Goal: Transaction & Acquisition: Purchase product/service

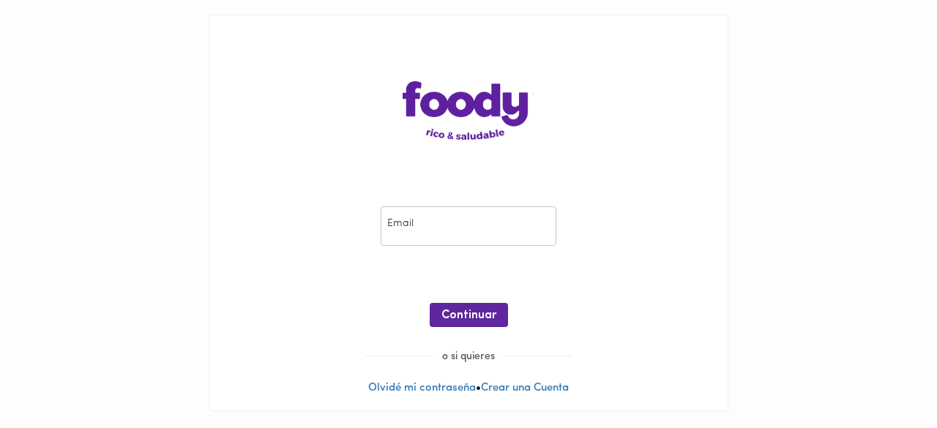
drag, startPoint x: 0, startPoint y: 0, endPoint x: 464, endPoint y: 225, distance: 515.8
click at [464, 225] on input "email" at bounding box center [469, 226] width 176 height 40
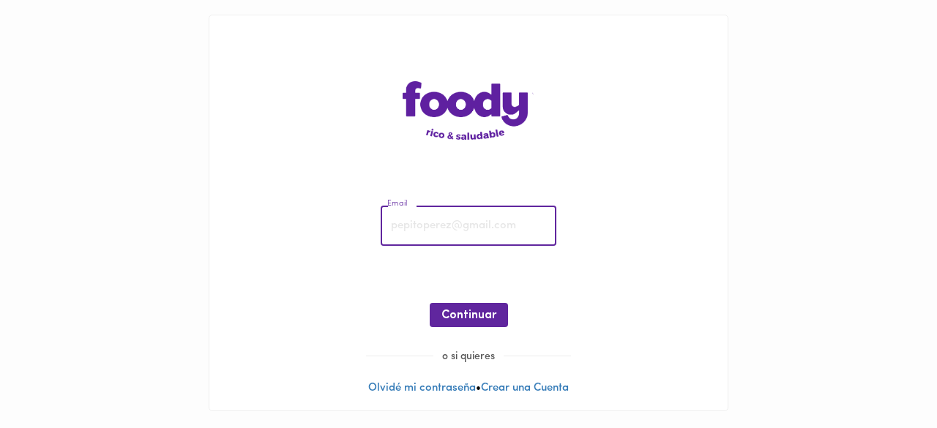
type input "[PERSON_NAME][EMAIL_ADDRESS][DOMAIN_NAME]"
click at [473, 317] on span "Continuar" at bounding box center [468, 316] width 55 height 14
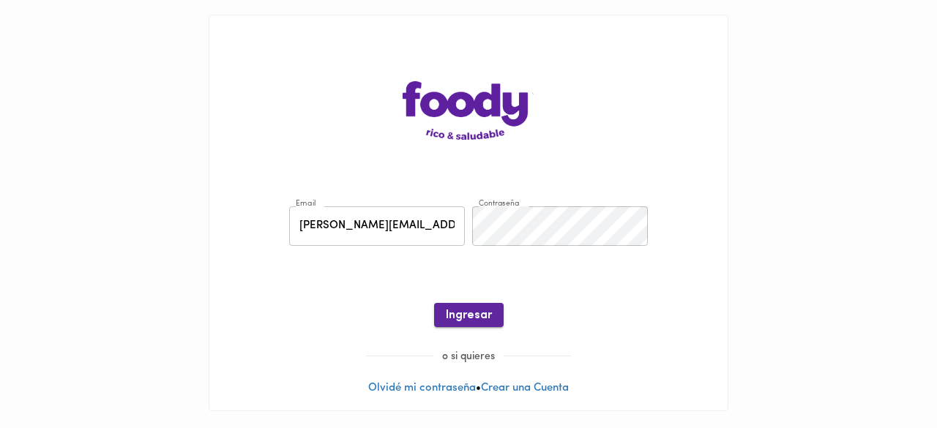
click at [483, 314] on span "Ingresar" at bounding box center [469, 316] width 46 height 14
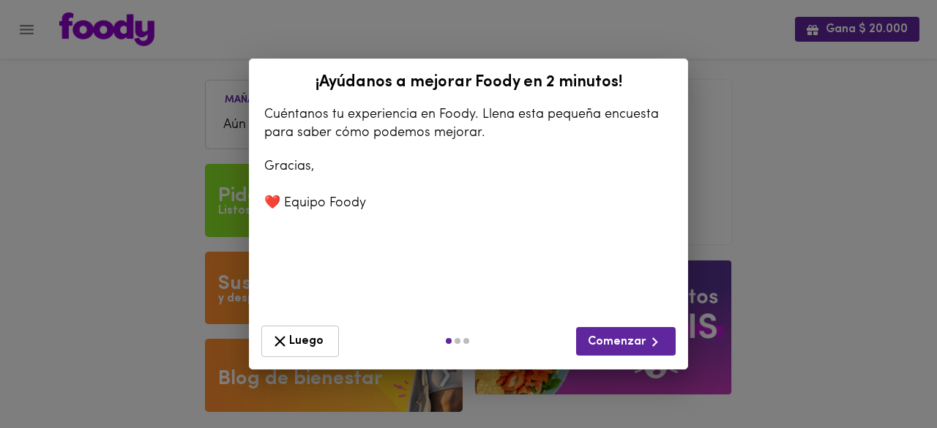
click at [297, 351] on button "Luego" at bounding box center [300, 341] width 78 height 31
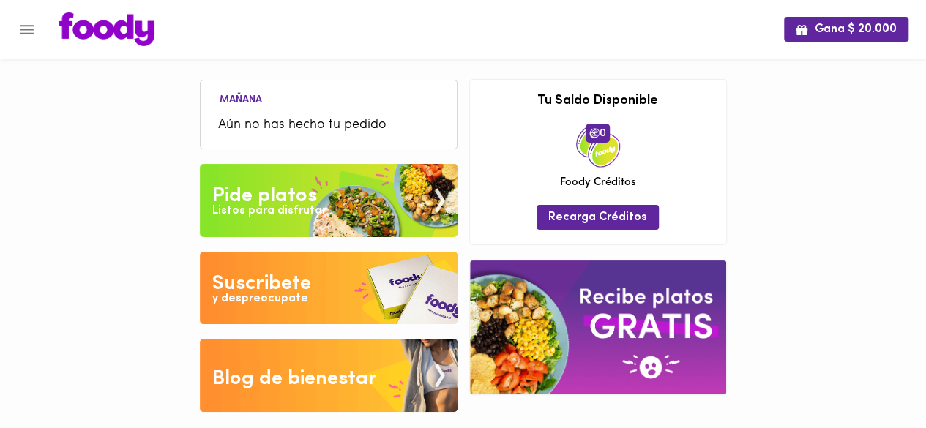
click at [292, 203] on div "Listos para disfrutar" at bounding box center [269, 211] width 114 height 17
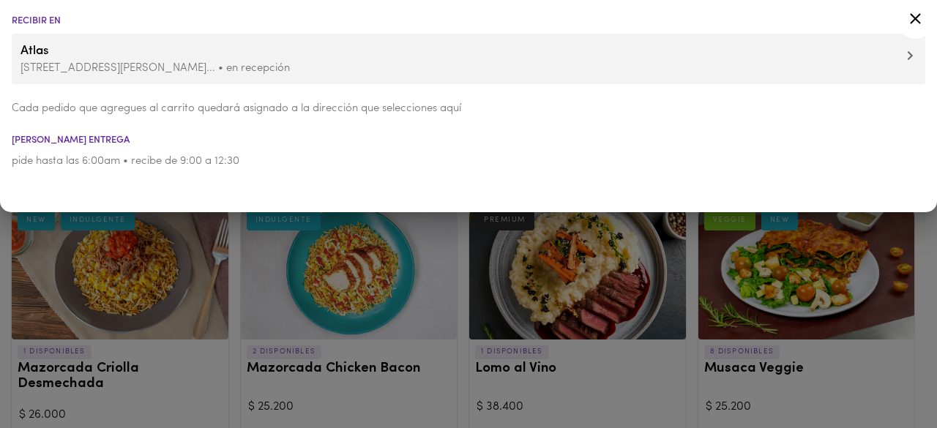
click at [910, 21] on icon at bounding box center [915, 19] width 18 height 18
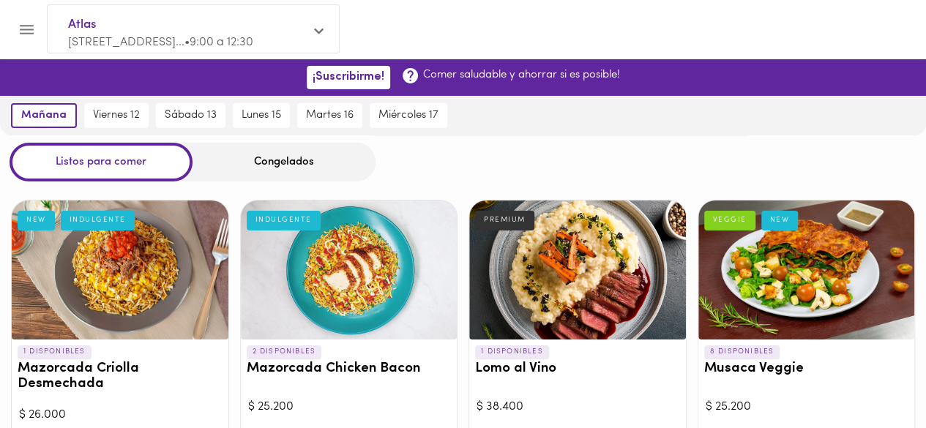
click at [327, 170] on div "Congelados" at bounding box center [283, 162] width 183 height 39
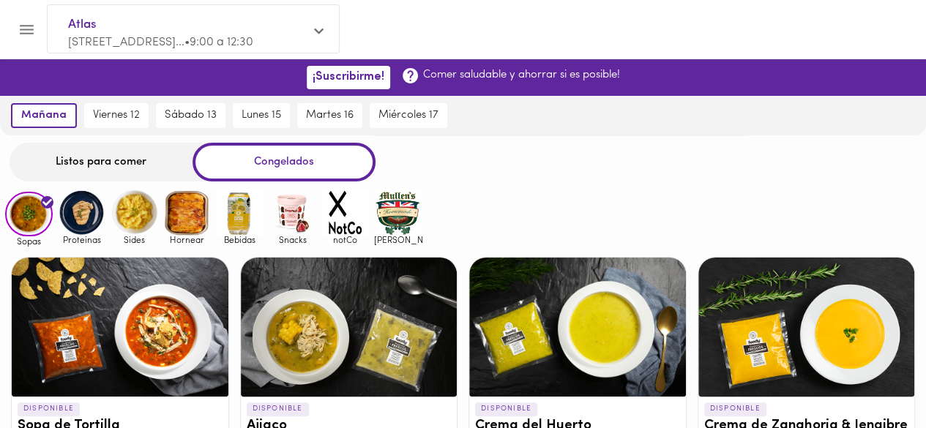
click at [82, 220] on img at bounding box center [82, 213] width 48 height 48
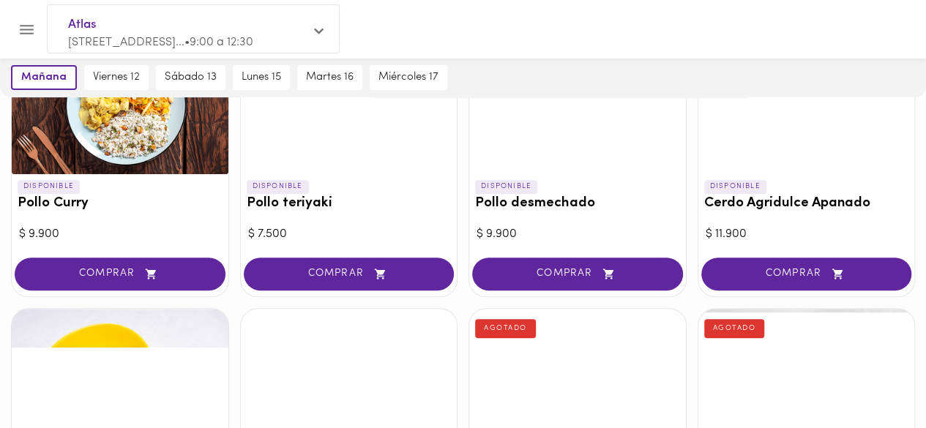
scroll to position [73, 0]
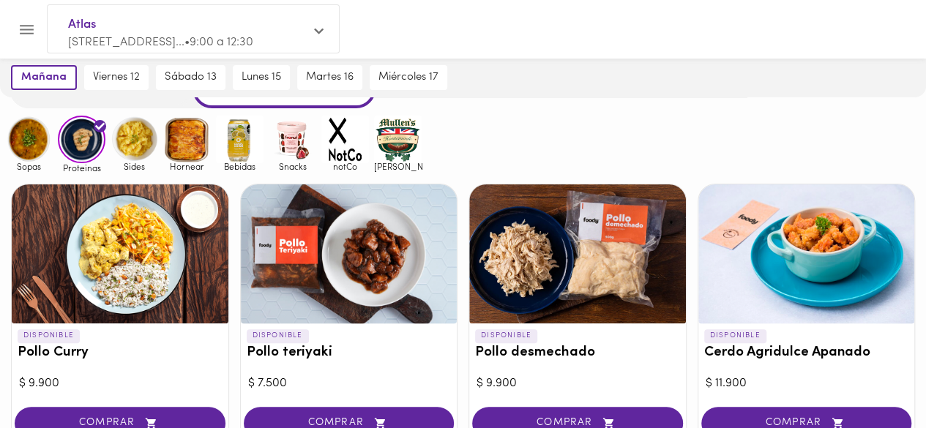
click at [132, 143] on img at bounding box center [135, 140] width 48 height 48
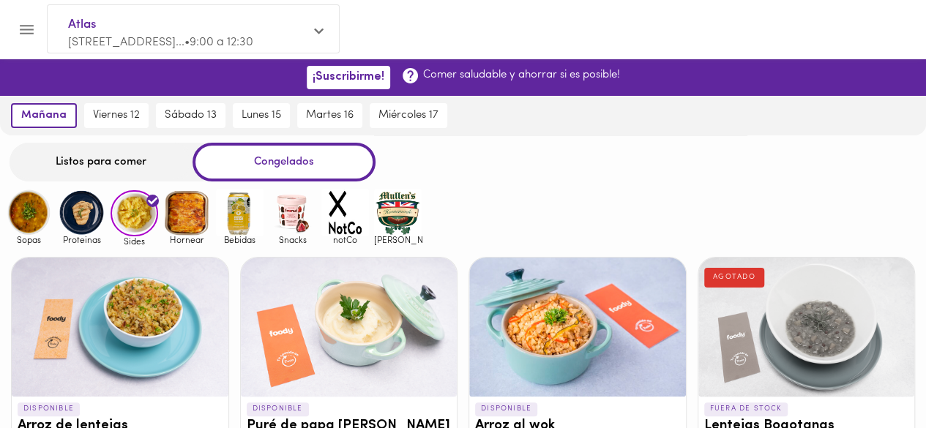
click at [139, 223] on img at bounding box center [135, 213] width 48 height 47
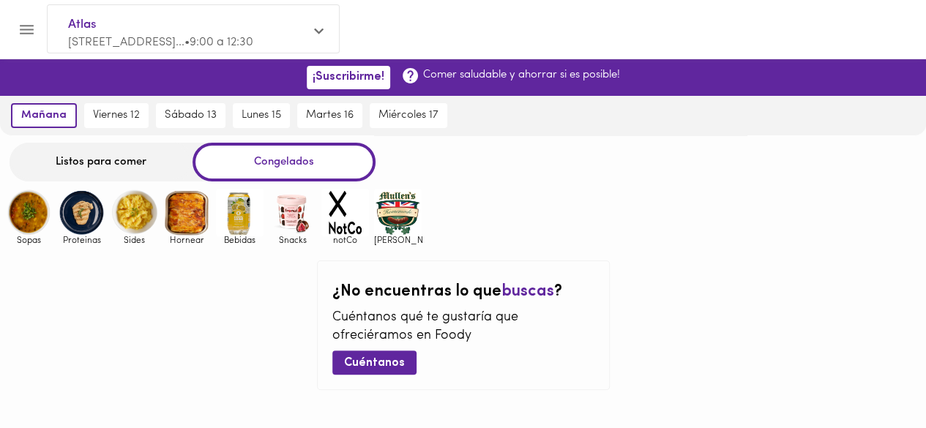
click at [133, 221] on img at bounding box center [135, 213] width 48 height 48
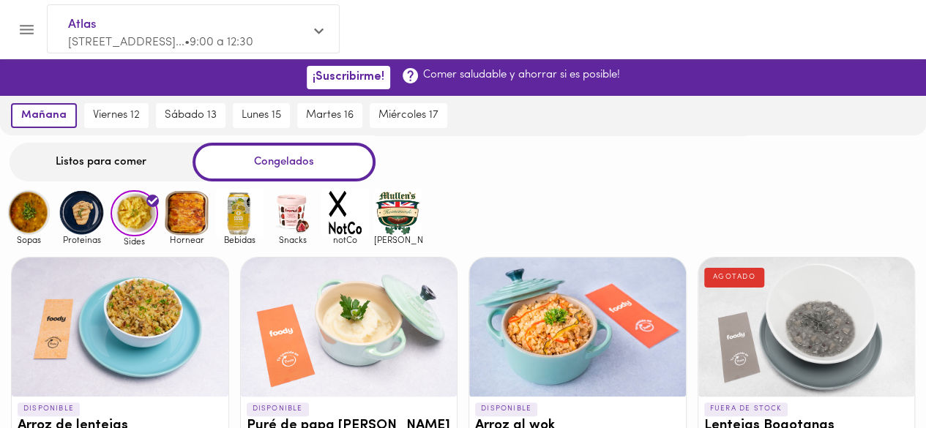
click at [83, 217] on img at bounding box center [82, 213] width 48 height 48
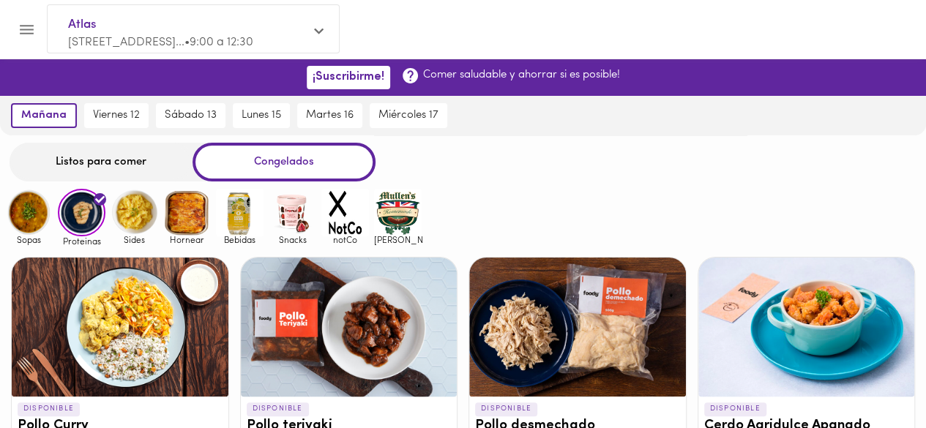
click at [131, 223] on img at bounding box center [135, 213] width 48 height 48
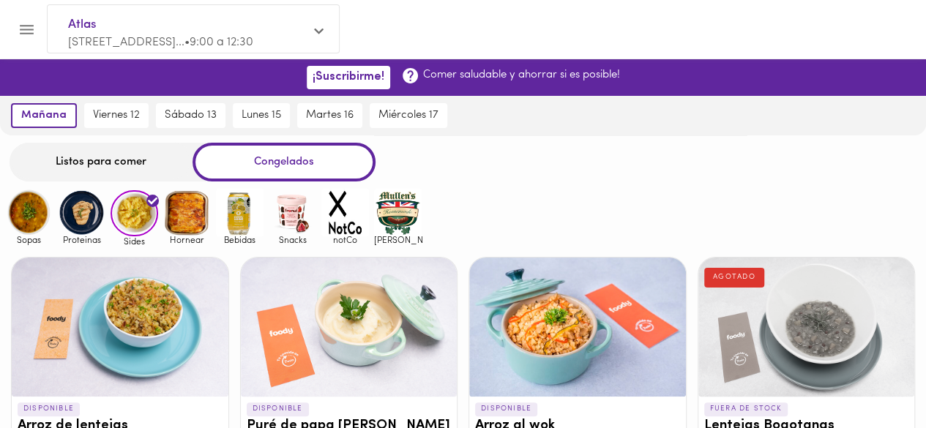
click at [606, 201] on div "Sopas Proteinas Sides Hornear Bebidas Snacks notCo [PERSON_NAME]" at bounding box center [463, 217] width 926 height 57
click at [615, 201] on div "Sopas Proteinas Sides Hornear Bebidas Snacks notCo [PERSON_NAME]" at bounding box center [463, 217] width 926 height 57
click at [588, 213] on div "Sopas Proteinas Sides Hornear Bebidas Snacks notCo [PERSON_NAME]" at bounding box center [463, 217] width 926 height 57
click at [32, 209] on img at bounding box center [29, 213] width 48 height 48
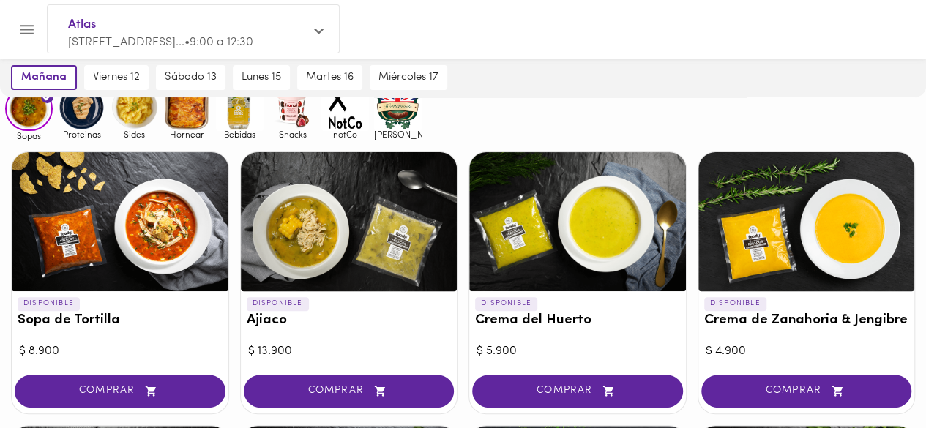
scroll to position [73, 0]
